Goal: Task Accomplishment & Management: Manage account settings

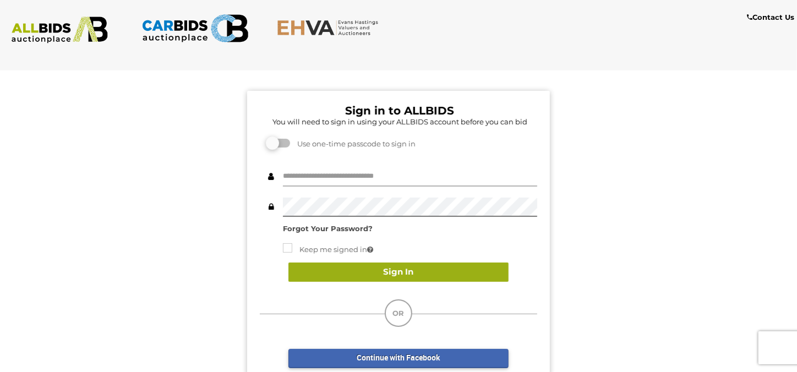
type input "**********"
click at [403, 273] on button "Sign In" at bounding box center [399, 272] width 220 height 19
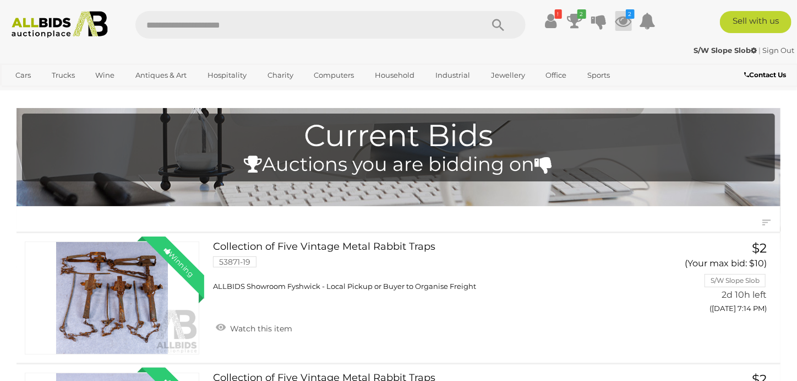
click at [626, 23] on icon at bounding box center [624, 21] width 17 height 20
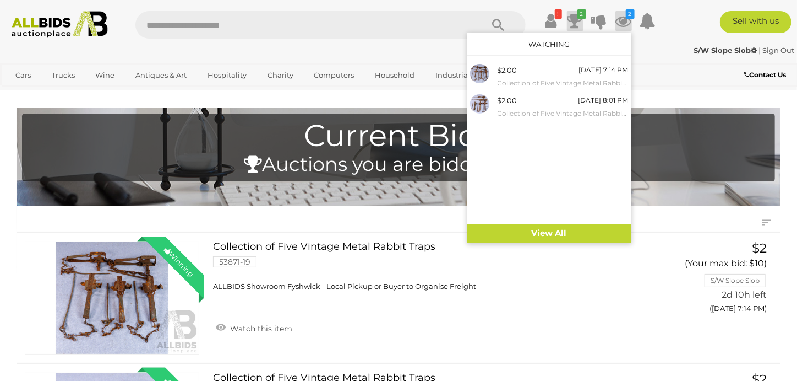
click at [577, 23] on icon at bounding box center [575, 21] width 15 height 20
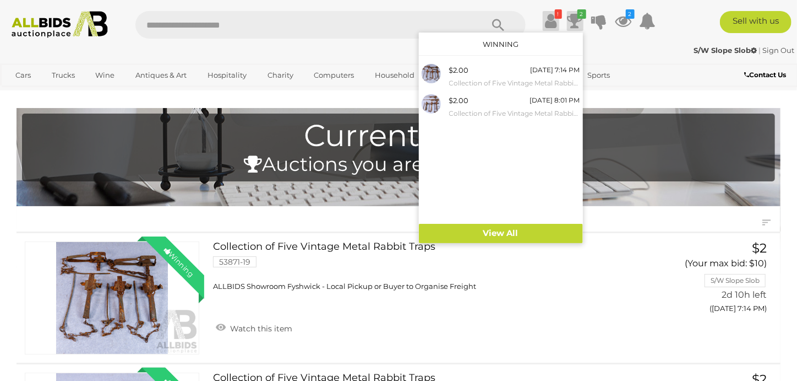
click at [553, 22] on icon at bounding box center [551, 21] width 12 height 20
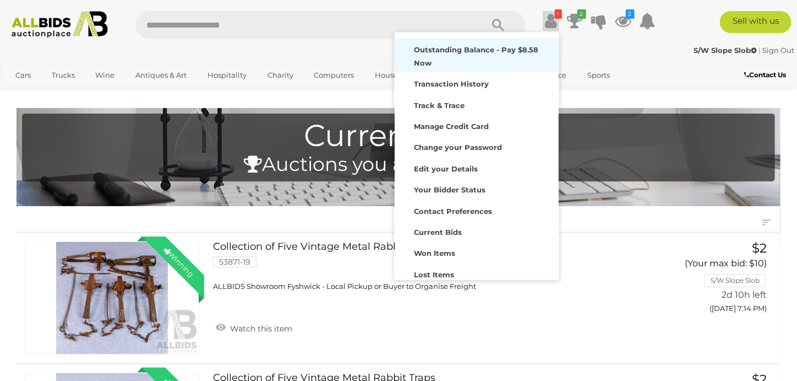
click at [452, 46] on strong "Outstanding Balance - Pay $8.58 Now" at bounding box center [476, 55] width 124 height 21
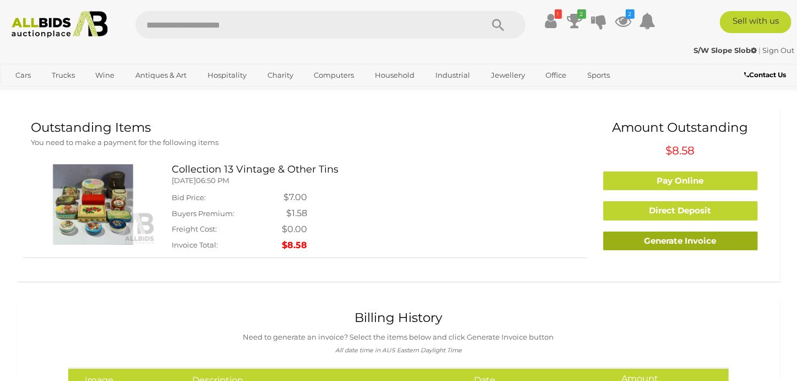
click at [665, 241] on link "Generate Invoice" at bounding box center [681, 240] width 155 height 19
